Goal: Use online tool/utility: Use online tool/utility

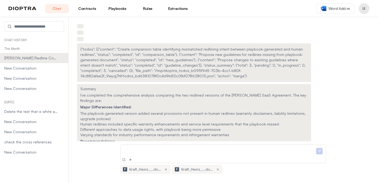
scroll to position [1073, 0]
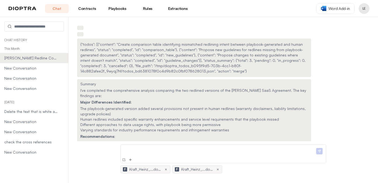
click at [122, 9] on link "Playbooks" at bounding box center [118, 8] width 24 height 9
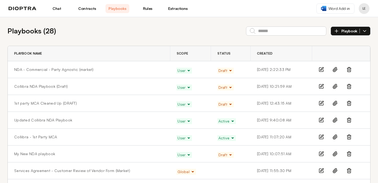
click at [349, 87] on icon at bounding box center [349, 86] width 5 height 5
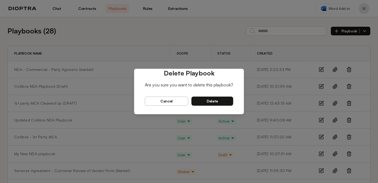
click at [218, 100] on button "delete" at bounding box center [213, 101] width 42 height 9
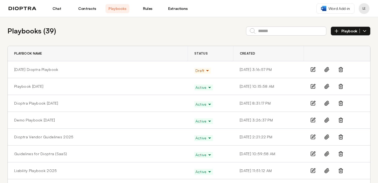
click at [56, 8] on link "Chat" at bounding box center [57, 8] width 24 height 9
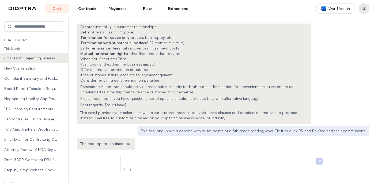
scroll to position [171, 0]
click at [36, 68] on span "New Conversation" at bounding box center [31, 68] width 54 height 5
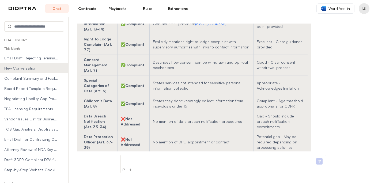
scroll to position [1928, 0]
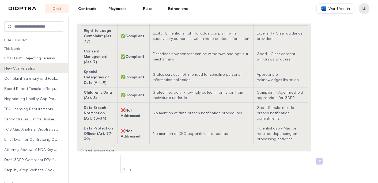
click at [148, 163] on p at bounding box center [219, 160] width 192 height 6
click at [40, 55] on li "Email Draft: Rejecting Termination for Convenience Clauses" at bounding box center [34, 58] width 68 height 10
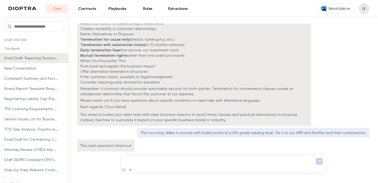
scroll to position [171, 0]
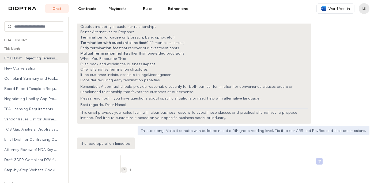
click at [124, 168] on img at bounding box center [124, 170] width 4 height 4
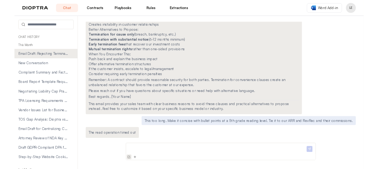
scroll to position [0, 0]
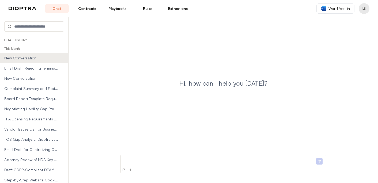
click at [147, 161] on p at bounding box center [219, 160] width 192 height 6
click at [60, 69] on icon at bounding box center [61, 68] width 4 height 4
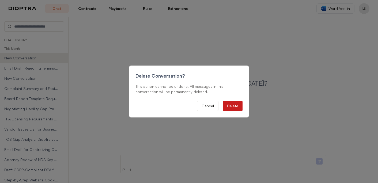
click at [233, 106] on button "Delete" at bounding box center [233, 106] width 20 height 10
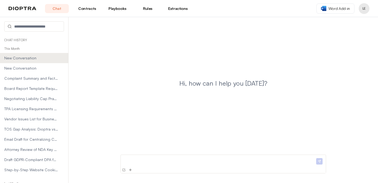
click at [137, 162] on p at bounding box center [219, 160] width 192 height 6
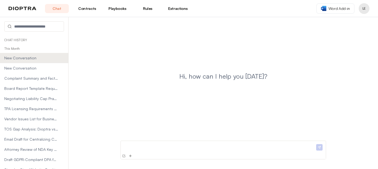
click at [151, 146] on p at bounding box center [219, 146] width 192 height 6
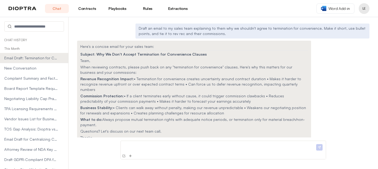
scroll to position [5, 0]
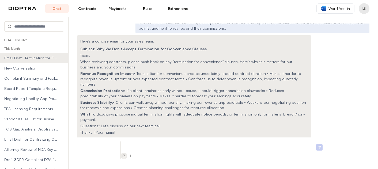
click at [124, 158] on img at bounding box center [124, 156] width 4 height 4
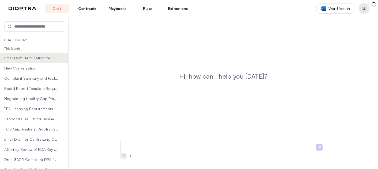
scroll to position [0, 0]
click at [130, 145] on p at bounding box center [219, 146] width 192 height 6
click at [136, 147] on p "*********" at bounding box center [219, 146] width 192 height 6
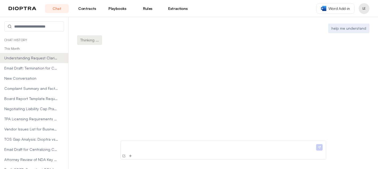
click at [134, 148] on p at bounding box center [219, 146] width 192 height 6
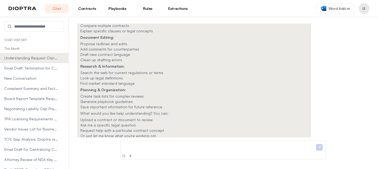
scroll to position [58, 0]
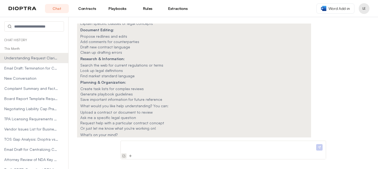
click at [124, 156] on img at bounding box center [124, 156] width 4 height 4
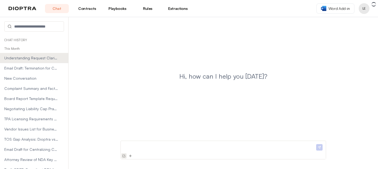
scroll to position [0, 0]
click at [127, 148] on p at bounding box center [219, 146] width 192 height 6
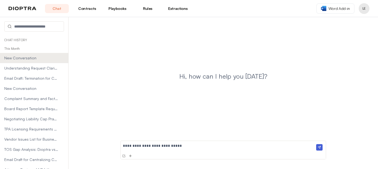
click at [133, 145] on p "**********" at bounding box center [219, 146] width 192 height 6
click at [144, 145] on p "**********" at bounding box center [219, 146] width 192 height 6
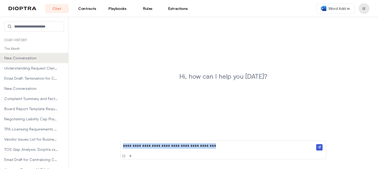
click at [144, 145] on p "**********" at bounding box center [219, 146] width 192 height 6
click at [320, 149] on img at bounding box center [319, 147] width 6 height 6
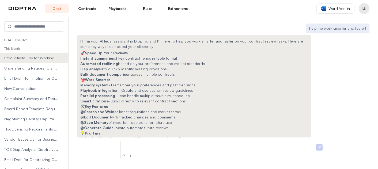
click at [326, 27] on p "help me work smarter and faster!" at bounding box center [337, 28] width 57 height 5
copy p "help me work smarter and faster!"
click at [128, 156] on div at bounding box center [127, 156] width 12 height 5
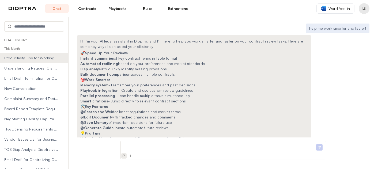
click at [123, 156] on img at bounding box center [124, 156] width 4 height 4
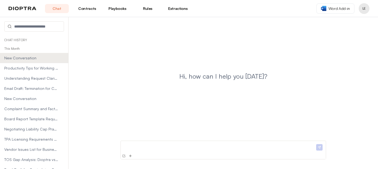
click at [126, 147] on p at bounding box center [219, 146] width 192 height 6
click at [320, 146] on img at bounding box center [319, 147] width 6 height 6
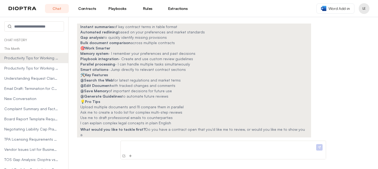
scroll to position [37, 0]
